Goal: Complete application form: Complete application form

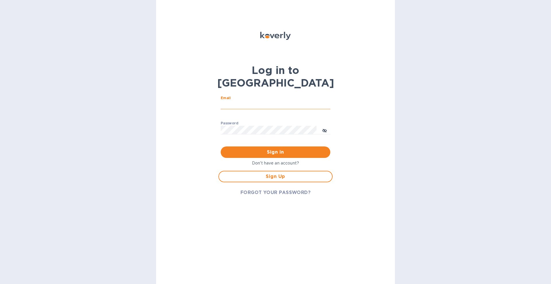
click at [243, 101] on input "Email" at bounding box center [276, 105] width 110 height 9
click at [221, 147] on button "Sign in" at bounding box center [276, 152] width 110 height 11
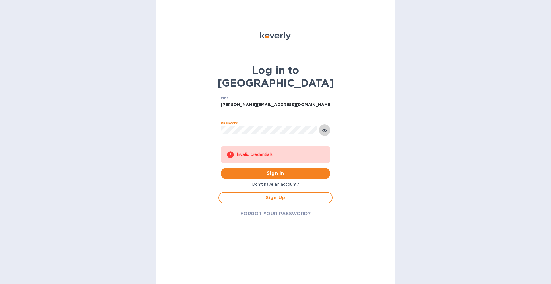
click at [329, 125] on button "toggle password visibility" at bounding box center [324, 130] width 11 height 11
drag, startPoint x: 231, startPoint y: 92, endPoint x: 142, endPoint y: 78, distance: 89.7
click at [157, 82] on div "Log in to Koverly Email [PERSON_NAME][EMAIL_ADDRESS][DOMAIN_NAME] ​ Password ​ …" at bounding box center [275, 142] width 239 height 284
click at [221, 168] on button "Sign in" at bounding box center [276, 173] width 110 height 11
drag, startPoint x: 234, startPoint y: 95, endPoint x: 144, endPoint y: 91, distance: 89.9
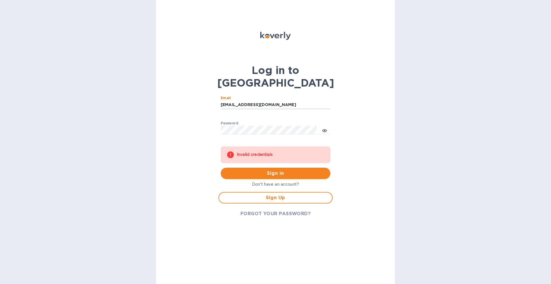
click at [148, 92] on div "Log in to Koverly Email [EMAIL_ADDRESS][DOMAIN_NAME] ​ Password ​ Invalid crede…" at bounding box center [275, 142] width 551 height 284
type input "[PERSON_NAME][EMAIL_ADDRESS][DOMAIN_NAME]"
click at [221, 168] on button "Sign in" at bounding box center [276, 173] width 110 height 11
click at [288, 195] on span "Sign Up" at bounding box center [276, 198] width 104 height 7
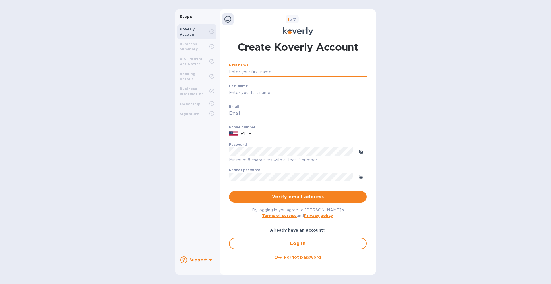
click at [255, 73] on input "First name" at bounding box center [298, 72] width 138 height 9
type input "[PERSON_NAME]"
type input "[PERSON_NAME][EMAIL_ADDRESS][DOMAIN_NAME]"
type input "5616673493"
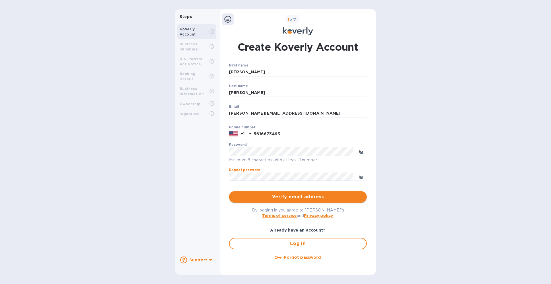
click at [307, 192] on button "Verify email address" at bounding box center [298, 196] width 138 height 11
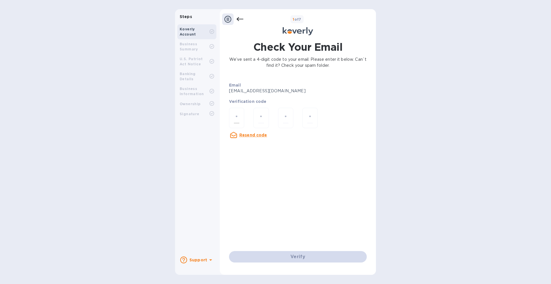
click at [238, 112] on div at bounding box center [236, 118] width 15 height 20
paste input "9"
type input "9"
type input "1"
type input "3"
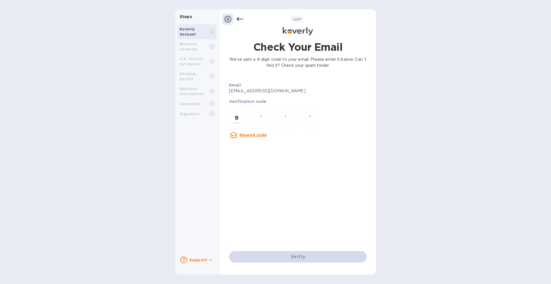
type input "2"
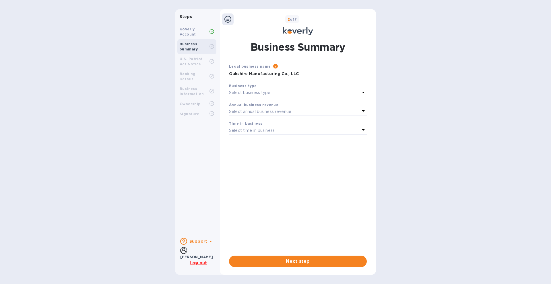
drag, startPoint x: 312, startPoint y: 222, endPoint x: 307, endPoint y: 219, distance: 6.3
click at [312, 222] on div "Legal business name Please provide the legal name that appears on your SS-4 for…" at bounding box center [298, 154] width 138 height 183
click at [261, 91] on p "Select business type" at bounding box center [250, 93] width 42 height 6
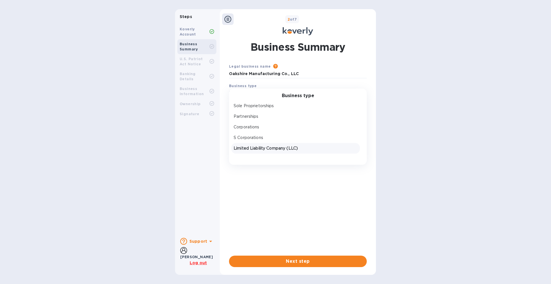
click at [292, 148] on p "Limited Liability Company (LLC)" at bounding box center [296, 149] width 124 height 6
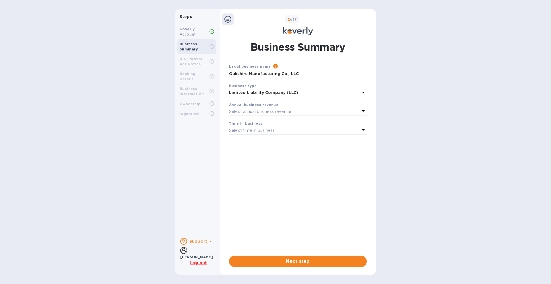
click at [255, 109] on p "Select annual business revenue" at bounding box center [260, 112] width 62 height 6
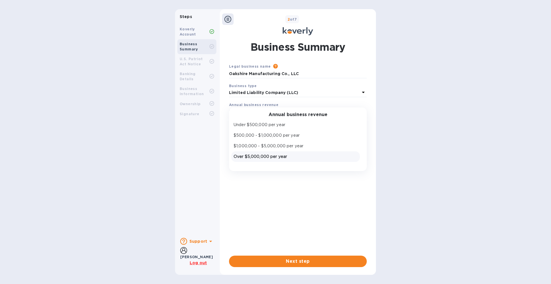
click at [268, 157] on p "Over $5,000,000 per year" at bounding box center [296, 157] width 124 height 6
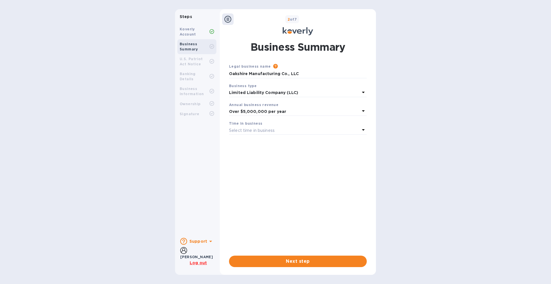
click at [251, 132] on p "Select time in business" at bounding box center [252, 131] width 46 height 6
click at [257, 168] on p "3 - 5 years" at bounding box center [296, 165] width 124 height 6
click at [254, 129] on p "3 - 5 years" at bounding box center [294, 131] width 131 height 6
click at [254, 175] on p "More than 5 years" at bounding box center [296, 176] width 124 height 6
click at [299, 260] on span "Next step" at bounding box center [298, 261] width 129 height 7
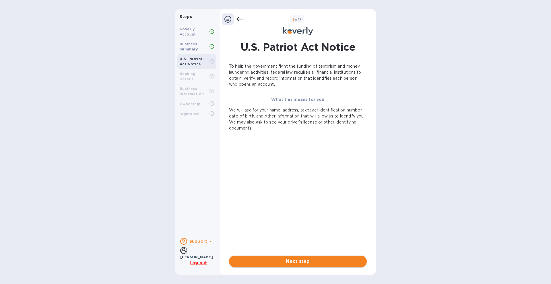
click at [294, 259] on span "Next step" at bounding box center [298, 261] width 129 height 7
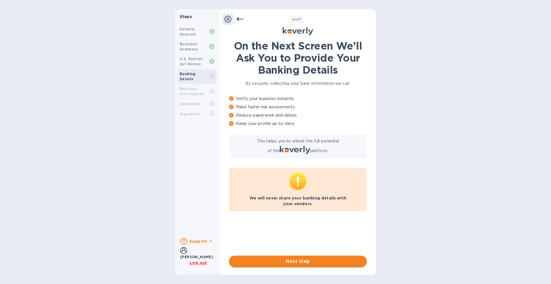
click at [292, 257] on button "Next step" at bounding box center [298, 261] width 138 height 11
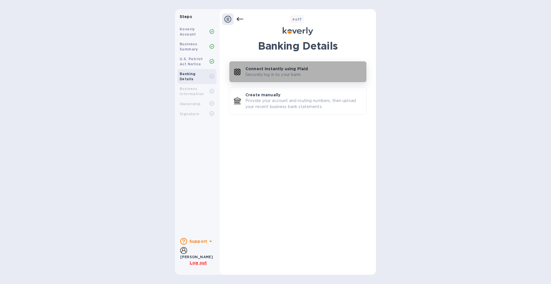
click at [270, 75] on p "Securely log in to your bank." at bounding box center [273, 75] width 56 height 6
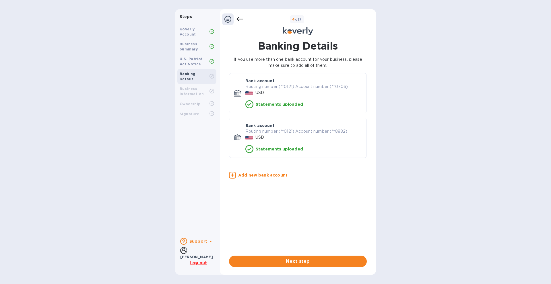
click at [295, 270] on div "Banking Details If you use more than one bank account for your business, please…" at bounding box center [298, 153] width 150 height 235
click at [295, 265] on span "Next step" at bounding box center [298, 261] width 129 height 7
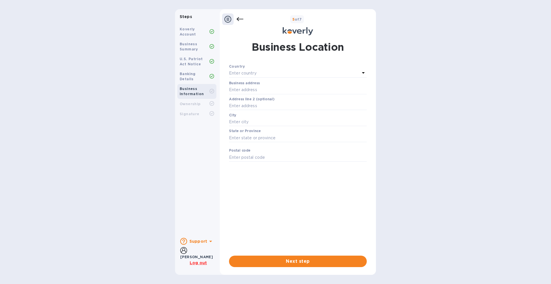
click at [250, 69] on div "Country" at bounding box center [298, 66] width 138 height 6
click at [250, 74] on p "Enter country" at bounding box center [243, 73] width 28 height 6
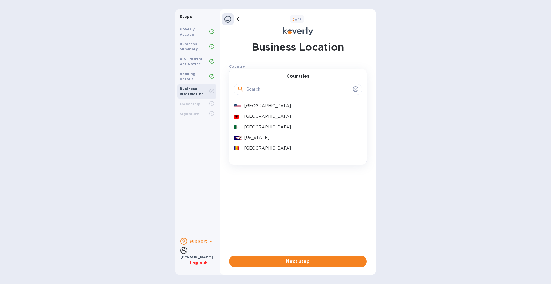
click at [254, 104] on p "[GEOGRAPHIC_DATA]" at bounding box center [300, 106] width 113 height 6
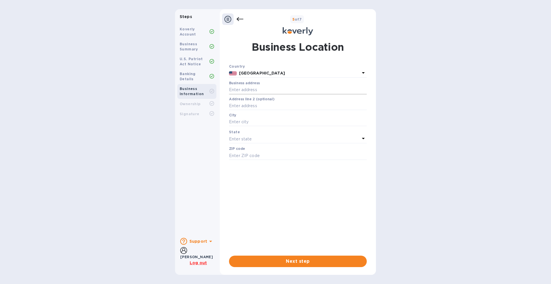
click at [242, 93] on input "text" at bounding box center [298, 90] width 138 height 9
type input "1561 N. Gemini Pl"
type input "[GEOGRAPHIC_DATA]"
type input "92801"
click at [259, 177] on div "Country [GEOGRAPHIC_DATA] Business address [STREET_ADDRESS] ​ Address line 2 (o…" at bounding box center [298, 157] width 138 height 188
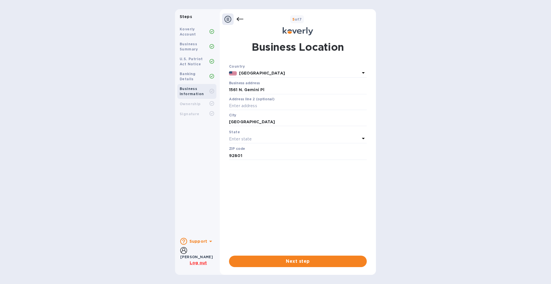
click at [257, 143] on div "Enter state" at bounding box center [294, 139] width 131 height 8
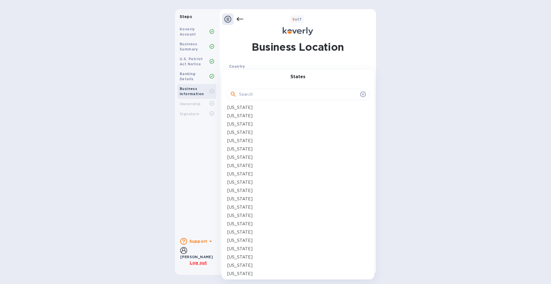
click at [256, 144] on div "[US_STATE]" at bounding box center [297, 141] width 141 height 6
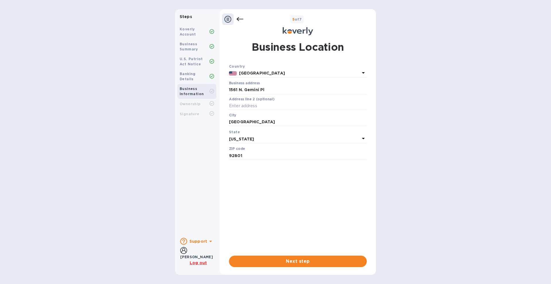
click at [255, 141] on p "[US_STATE]" at bounding box center [294, 139] width 131 height 6
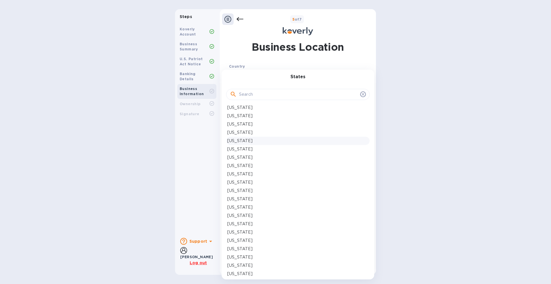
click at [246, 152] on p "[US_STATE]" at bounding box center [239, 149] width 25 height 6
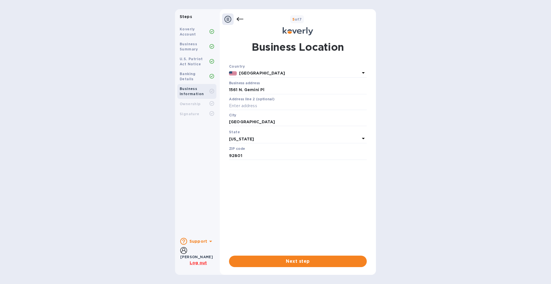
click at [246, 183] on div "Country [GEOGRAPHIC_DATA] Business address [STREET_ADDRESS] ​ Address line 2 (o…" at bounding box center [298, 157] width 138 height 188
click at [292, 260] on span "Next step" at bounding box center [298, 261] width 129 height 7
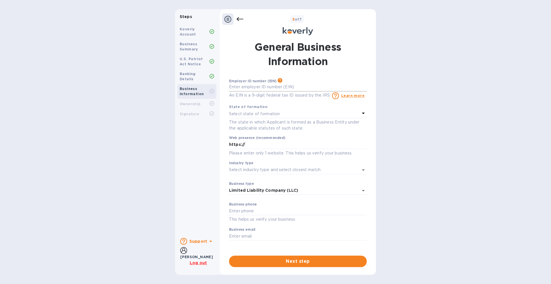
click at [250, 88] on input "text" at bounding box center [298, 87] width 138 height 9
click at [248, 84] on input "text" at bounding box center [298, 87] width 138 height 9
click at [246, 88] on input "text" at bounding box center [298, 87] width 138 height 9
click at [251, 88] on input "***09" at bounding box center [298, 87] width 138 height 9
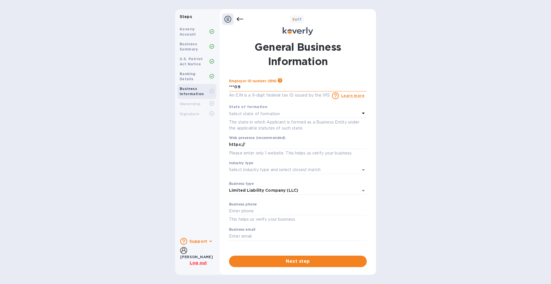
click at [251, 88] on input "***09" at bounding box center [298, 87] width 138 height 9
click at [250, 86] on input "***09" at bounding box center [298, 87] width 138 height 9
click at [270, 81] on div "Employer ID number (EIN) Please make sure it matches the information on your SS…" at bounding box center [255, 81] width 53 height 4
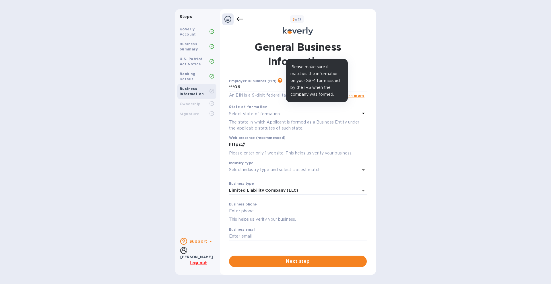
click at [278, 82] on icon at bounding box center [280, 80] width 5 height 5
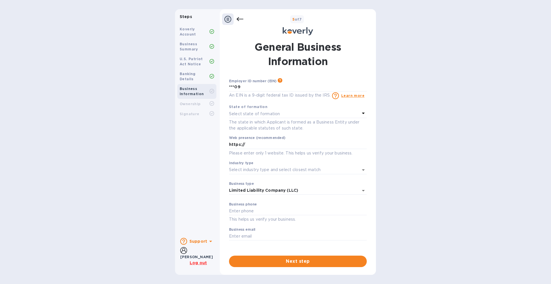
click at [244, 92] on div "Employer ID number (EIN) Please make sure it matches the information on your SS…" at bounding box center [298, 88] width 138 height 21
click at [243, 88] on input "***09" at bounding box center [298, 87] width 138 height 9
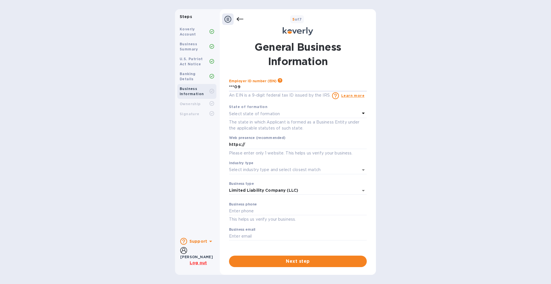
type input "***09"
click at [247, 88] on input "***09" at bounding box center [298, 87] width 138 height 9
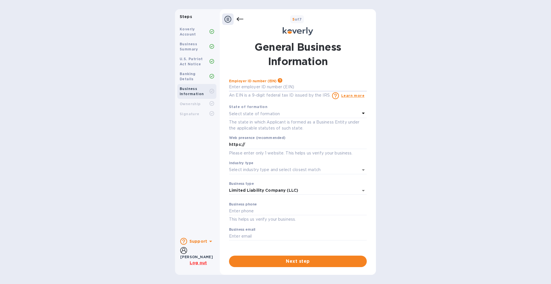
click at [246, 102] on div "Employer ID number (EIN) Please make sure it matches the information on your SS…" at bounding box center [298, 163] width 138 height 170
click at [252, 82] on div "Employer ID number (EIN) Please make sure it matches the information on your SS…" at bounding box center [255, 81] width 53 height 4
click at [252, 86] on input "text" at bounding box center [298, 87] width 138 height 9
type input "***09"
drag, startPoint x: 253, startPoint y: 94, endPoint x: 153, endPoint y: 93, distance: 99.9
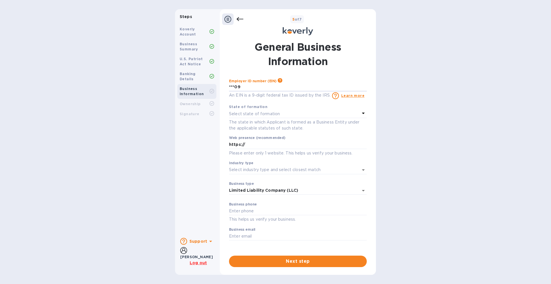
click at [153, 94] on div "Steps Koverly Account Business Summary U.S. Patriot Act Notice Banking Details …" at bounding box center [275, 142] width 551 height 266
type input "***24"
click at [264, 113] on p "Select state of formation" at bounding box center [254, 114] width 51 height 6
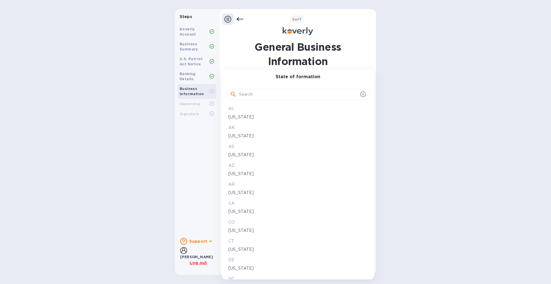
click at [243, 212] on p "[US_STATE]" at bounding box center [297, 212] width 139 height 6
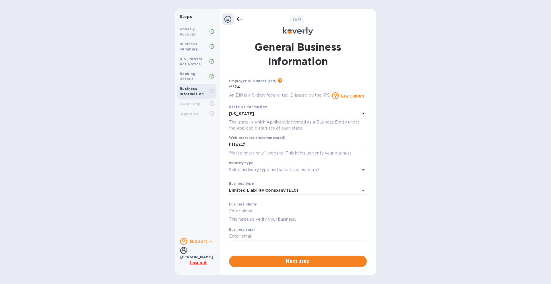
click at [255, 148] on input "https://" at bounding box center [298, 145] width 138 height 9
type input "[URL][DOMAIN_NAME]"
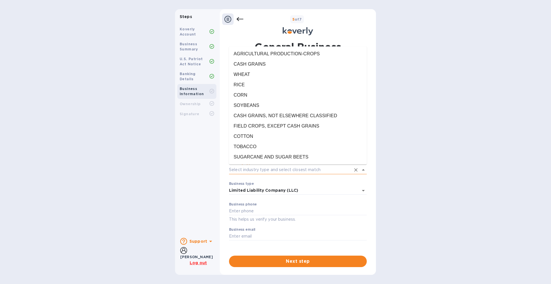
click at [273, 171] on input "Industry type" at bounding box center [290, 170] width 122 height 8
click at [274, 149] on li "TOBACCO" at bounding box center [298, 147] width 138 height 10
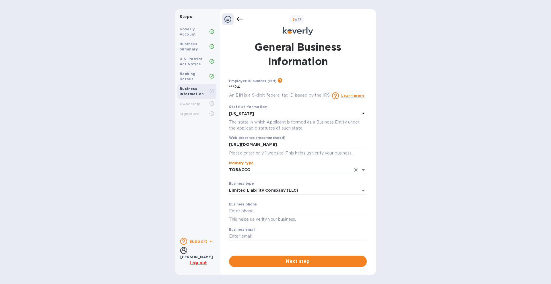
type input "TOBACCO"
click at [251, 214] on input "text" at bounding box center [298, 211] width 138 height 9
type input "5616673493"
type input "[PERSON_NAME][EMAIL_ADDRESS][DOMAIN_NAME]"
click at [286, 261] on span "Next step" at bounding box center [298, 261] width 129 height 7
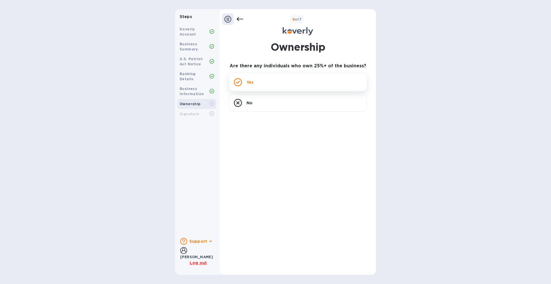
click at [262, 82] on div "Yes" at bounding box center [298, 82] width 138 height 18
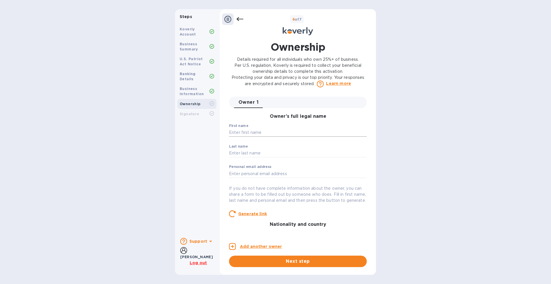
click at [253, 133] on input "text" at bounding box center [298, 133] width 138 height 9
type input "[PERSON_NAME]"
type input "[EMAIL_ADDRESS][DOMAIN_NAME]"
type input "292 Ambroise"
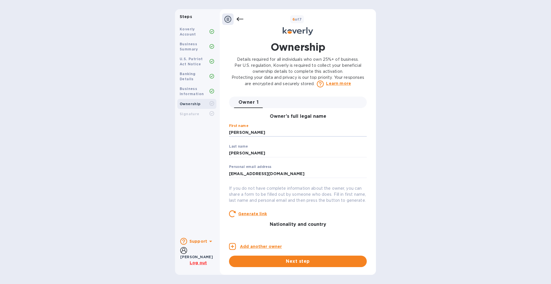
type input "[GEOGRAPHIC_DATA]"
type input "92657"
type input "***93"
click at [275, 259] on span "Next step" at bounding box center [298, 261] width 129 height 7
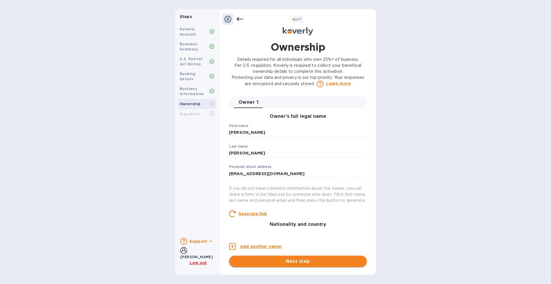
click at [286, 256] on button "Next step" at bounding box center [298, 261] width 138 height 11
click at [294, 117] on h3 "Owner’s full legal name" at bounding box center [298, 116] width 138 height 5
click at [290, 117] on h3 "Owner’s full legal name" at bounding box center [298, 116] width 138 height 5
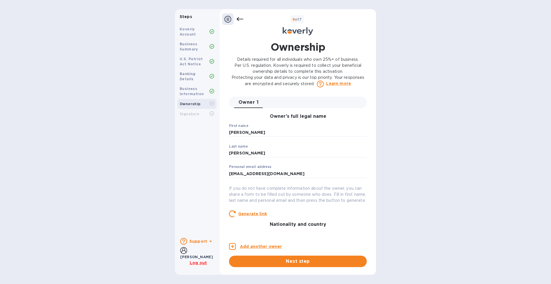
click at [266, 119] on h3 "Owner’s full legal name" at bounding box center [298, 116] width 138 height 5
click at [286, 198] on p "If you do not have complete information about the owner, you can share a form t…" at bounding box center [298, 195] width 138 height 18
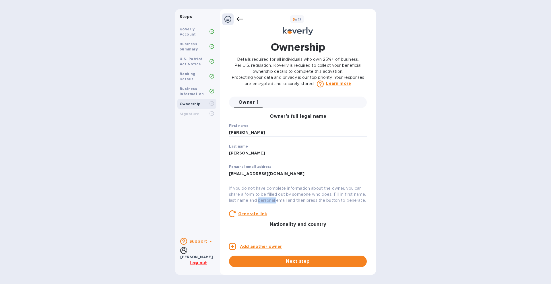
click at [264, 216] on u "Generate link" at bounding box center [252, 214] width 29 height 5
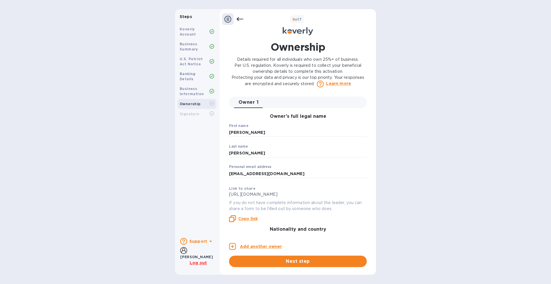
click at [283, 195] on p "[URL][DOMAIN_NAME]" at bounding box center [298, 195] width 138 height 6
click at [282, 194] on p "[URL][DOMAIN_NAME]" at bounding box center [298, 195] width 138 height 6
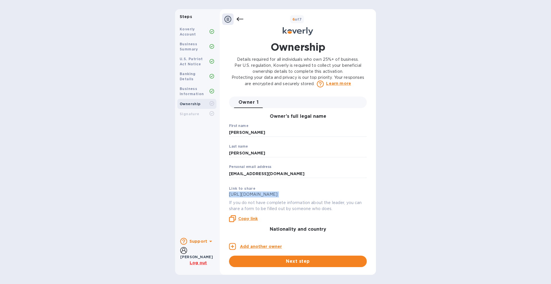
click at [282, 194] on p "[URL][DOMAIN_NAME]" at bounding box center [298, 195] width 138 height 6
click at [280, 262] on span "Next step" at bounding box center [298, 261] width 129 height 7
click at [308, 116] on h3 "Owner’s full legal name" at bounding box center [298, 116] width 138 height 5
click at [263, 129] on input "[PERSON_NAME]" at bounding box center [298, 133] width 138 height 9
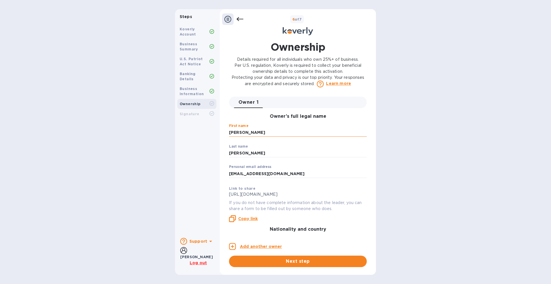
click at [263, 129] on input "[PERSON_NAME]" at bounding box center [298, 133] width 138 height 9
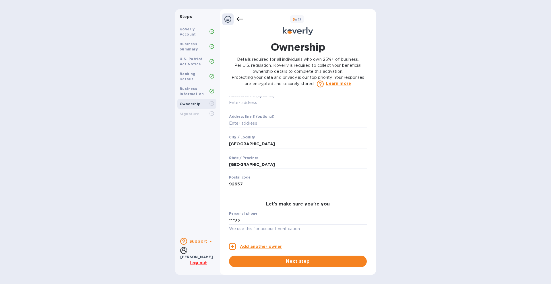
scroll to position [292, 0]
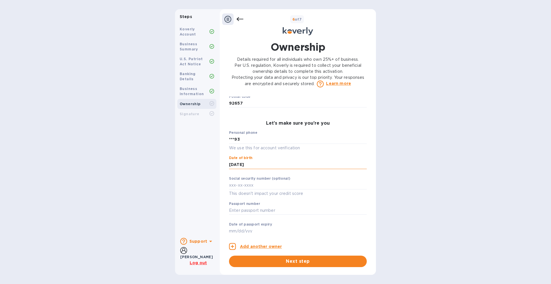
type input "***92"
click at [259, 134] on div "Personal phone ***93 We use this for account verification" at bounding box center [298, 141] width 138 height 21
drag, startPoint x: 250, startPoint y: 139, endPoint x: 83, endPoint y: 109, distance: 169.6
click at [83, 111] on div "Steps Koverly Account Business Summary U.S. Patriot Act Notice Banking Details …" at bounding box center [275, 142] width 551 height 266
type input "***93"
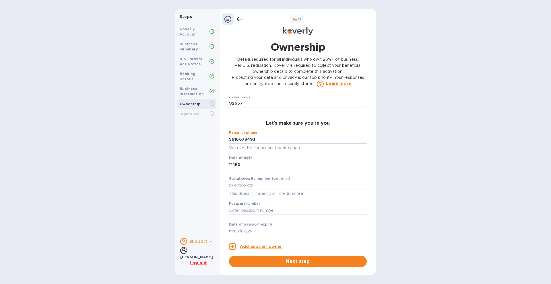
type input "***93"
drag, startPoint x: 239, startPoint y: 215, endPoint x: 212, endPoint y: 215, distance: 26.7
click at [212, 216] on div "Koverly Account Business Summary U.S. Patriot Act Notice Banking Details Busine…" at bounding box center [197, 128] width 44 height 212
click at [258, 261] on span "Next step" at bounding box center [298, 261] width 129 height 7
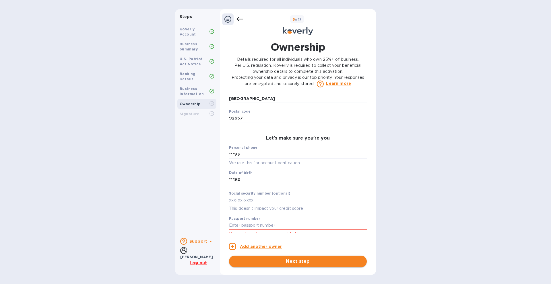
scroll to position [307, 0]
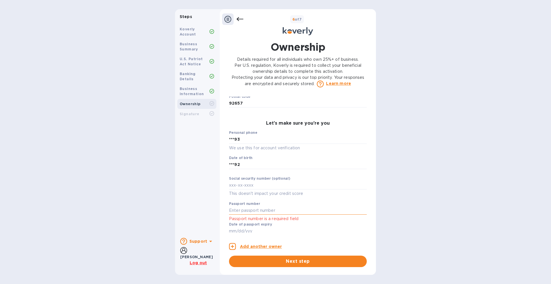
click at [240, 210] on input "text" at bounding box center [298, 211] width 138 height 9
click at [239, 210] on input "text" at bounding box center [298, 211] width 138 height 9
click at [240, 184] on input "text" at bounding box center [298, 185] width 138 height 9
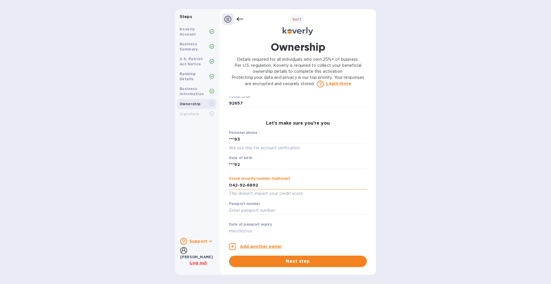
type input "***92"
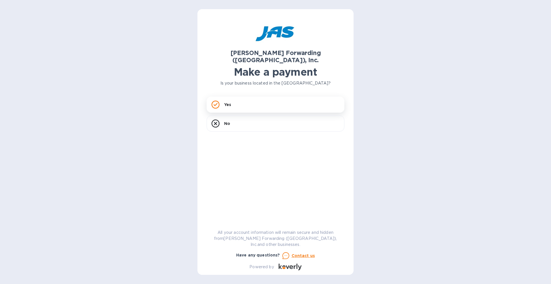
drag, startPoint x: 469, startPoint y: 61, endPoint x: 220, endPoint y: 99, distance: 251.9
click at [220, 99] on div "Yes" at bounding box center [276, 105] width 138 height 16
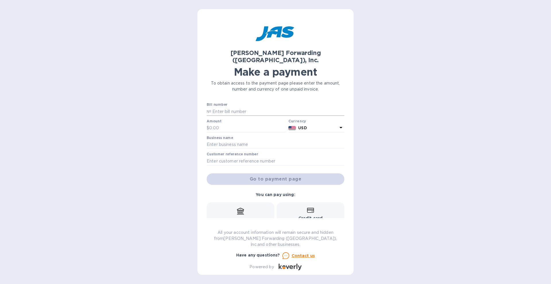
click at [230, 107] on input "text" at bounding box center [277, 111] width 133 height 9
paste input "DET503396314"
type input "DET503396314"
click at [212, 124] on input "text" at bounding box center [247, 128] width 77 height 9
paste input "3,480.85"
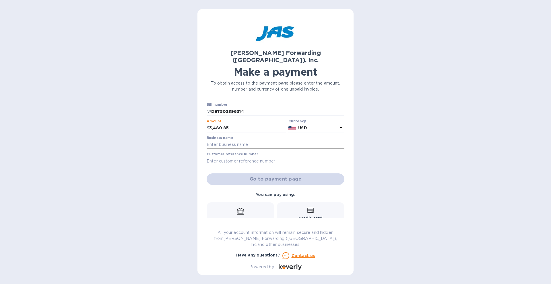
type input "3,480.85"
drag, startPoint x: 260, startPoint y: 140, endPoint x: 258, endPoint y: 137, distance: 3.7
click at [260, 141] on input "text" at bounding box center [276, 145] width 138 height 9
type input "Oakshire Manufacturing Co., LLC"
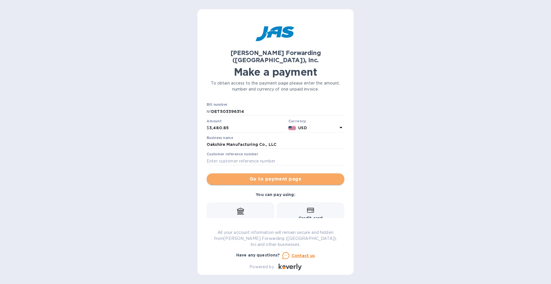
click at [276, 176] on span "Go to payment page" at bounding box center [275, 179] width 129 height 7
